Goal: Find specific page/section: Find specific page/section

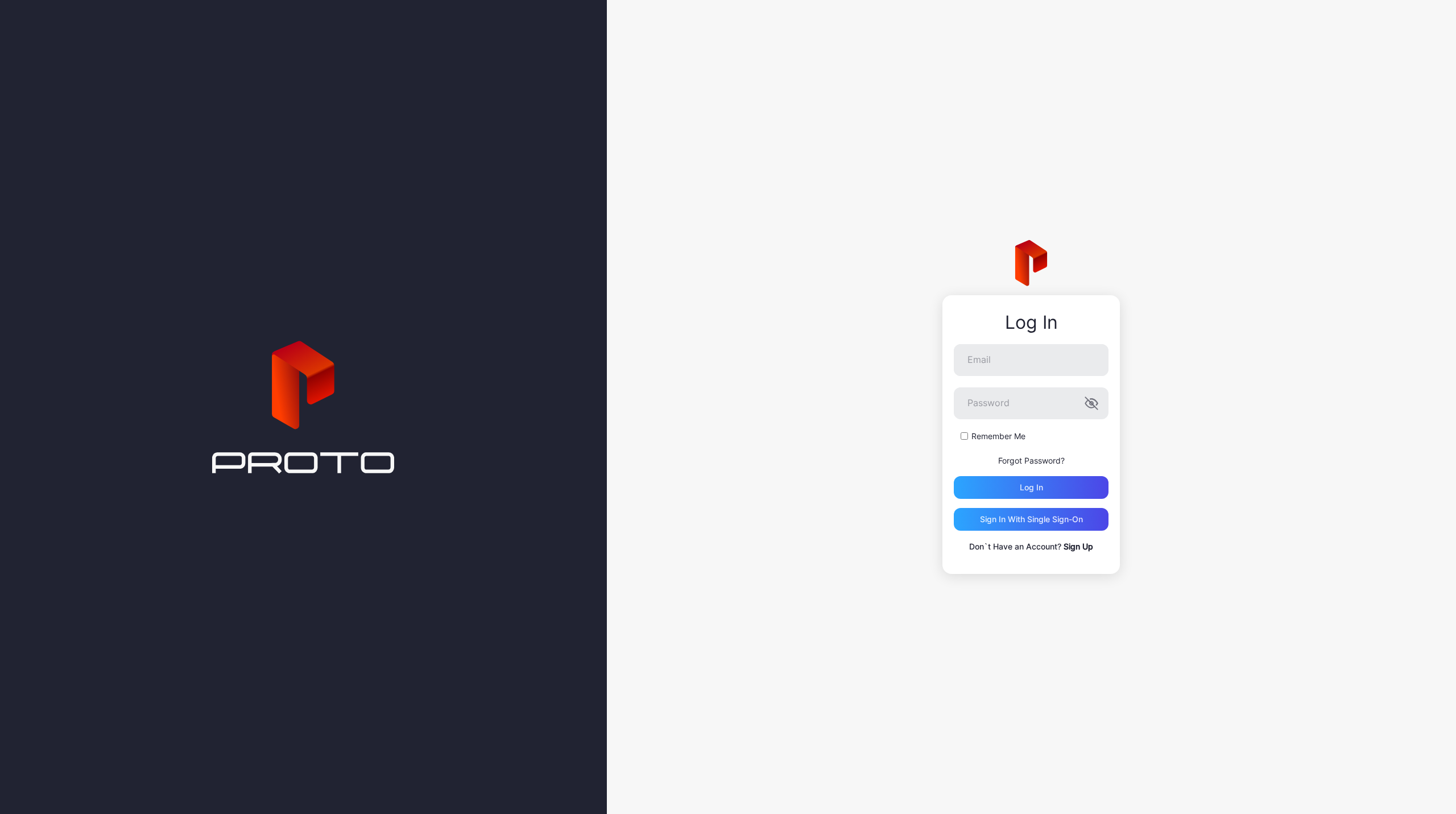
click at [0, 814] on nordpass-portal at bounding box center [0, 814] width 0 height 0
type input "**********"
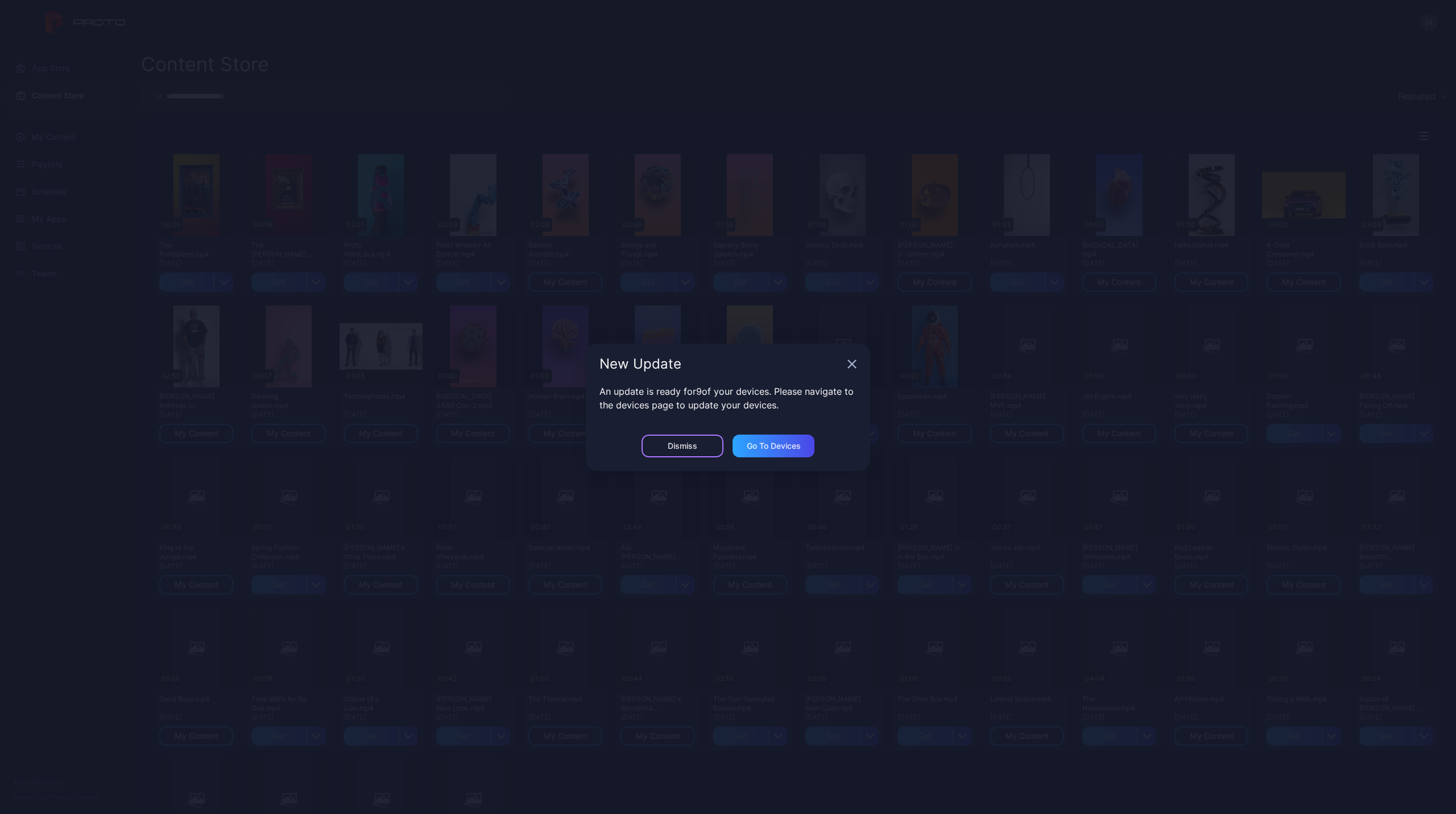
click at [702, 444] on div "Dismiss" at bounding box center [682, 446] width 82 height 23
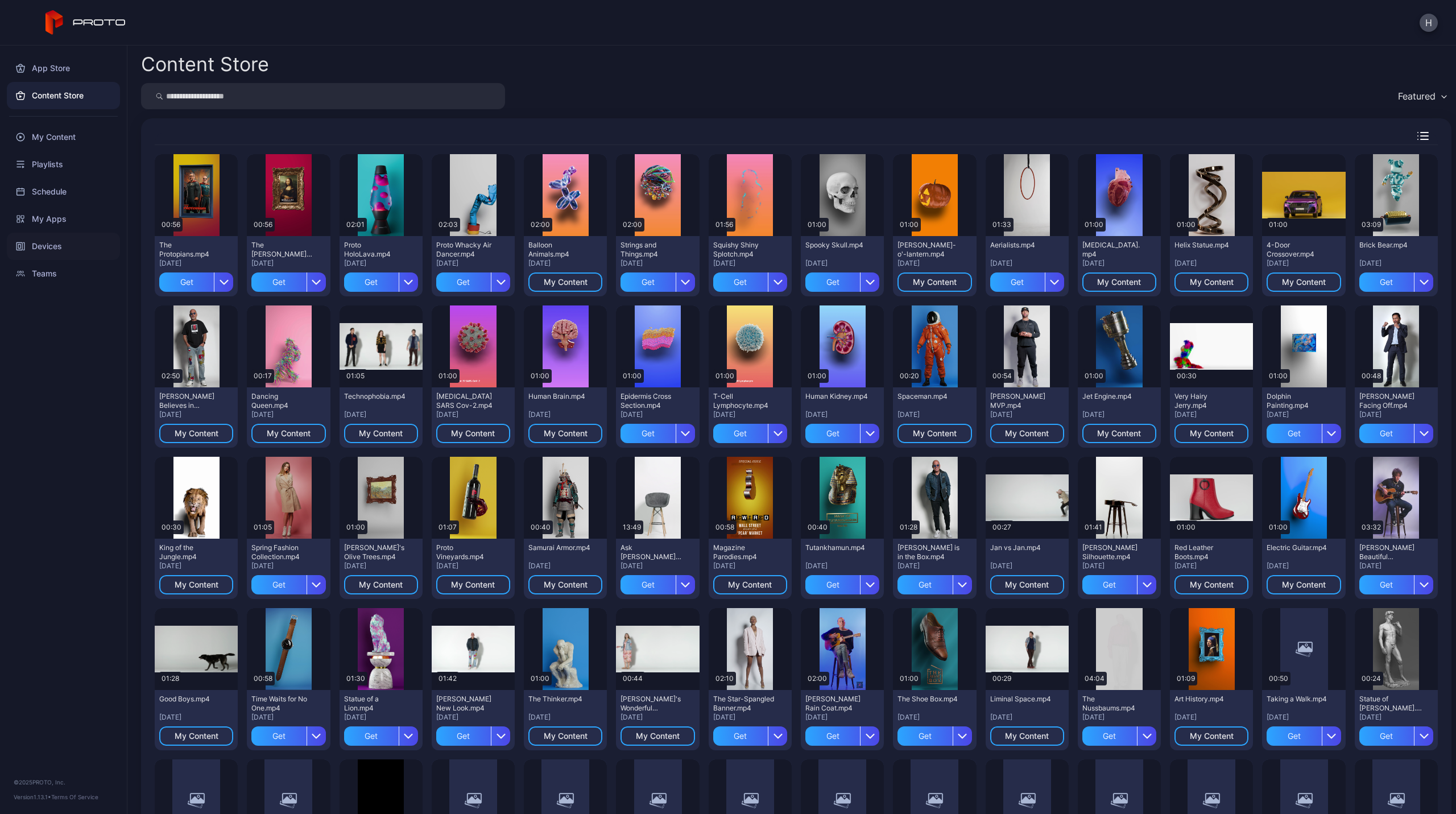
click at [59, 251] on div "Devices" at bounding box center [63, 246] width 113 height 27
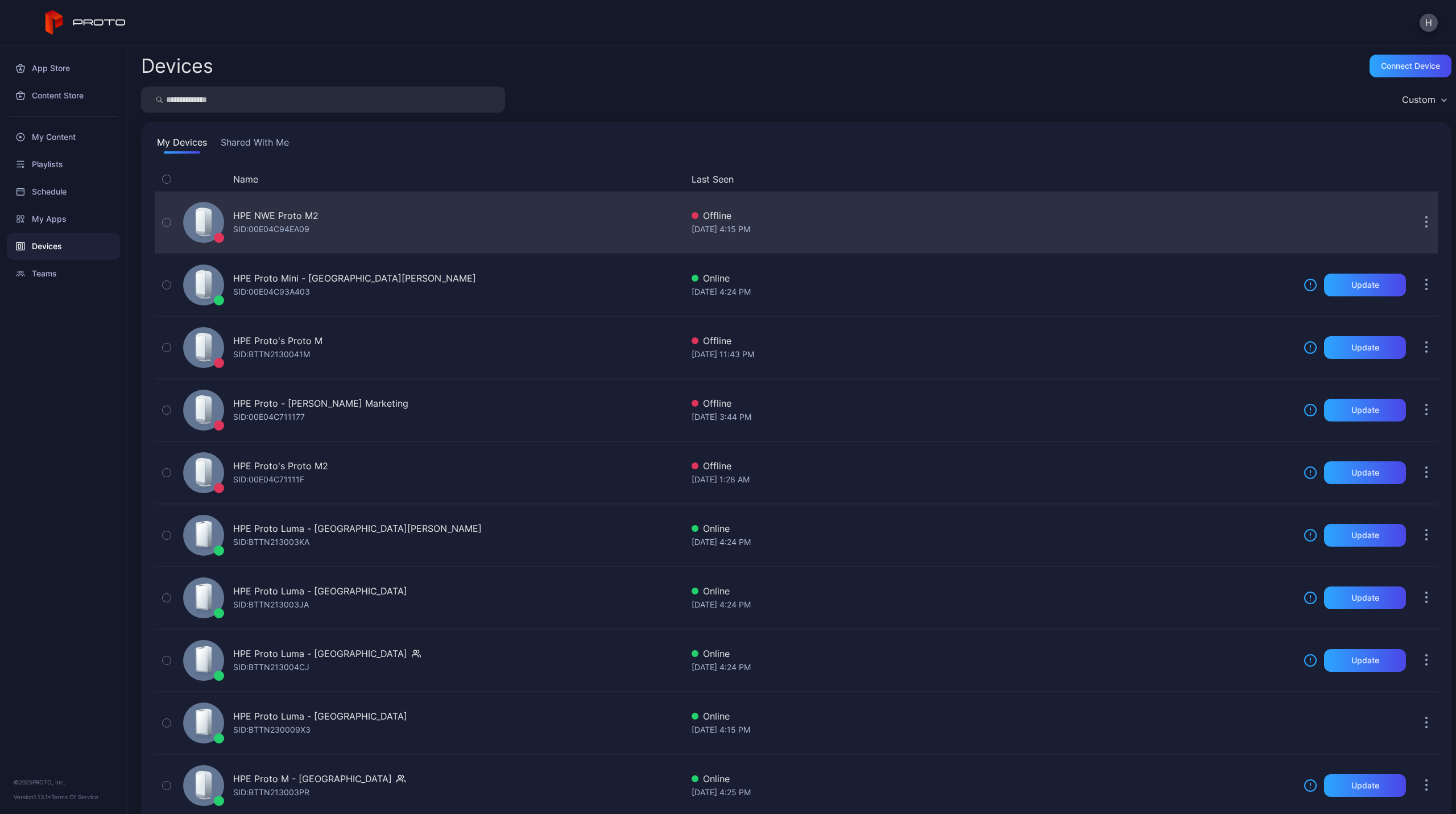
click at [260, 222] on div "HPE NWE Proto M2" at bounding box center [276, 216] width 85 height 14
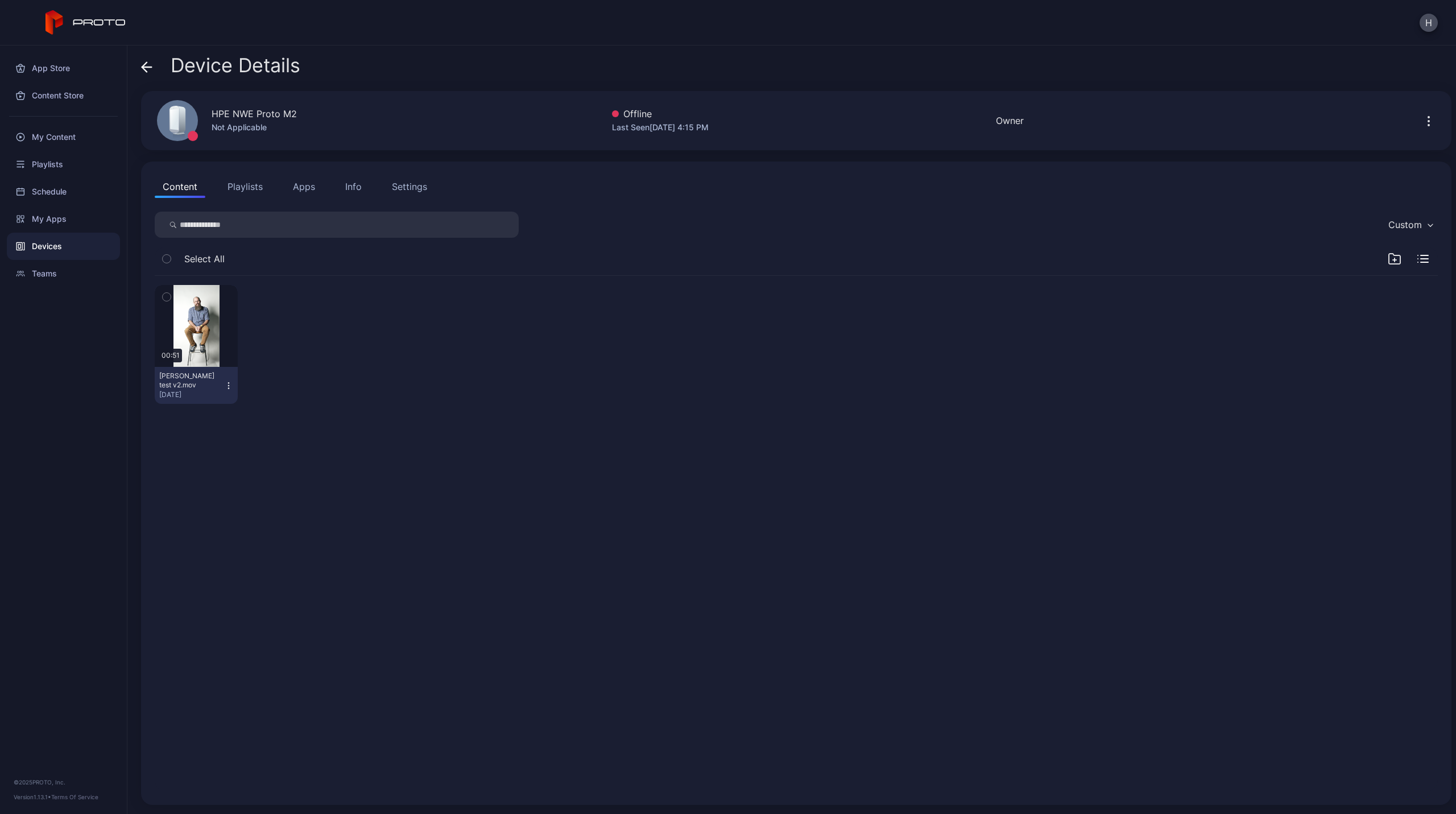
click at [304, 188] on button "Apps" at bounding box center [304, 187] width 38 height 23
